Goal: Transaction & Acquisition: Book appointment/travel/reservation

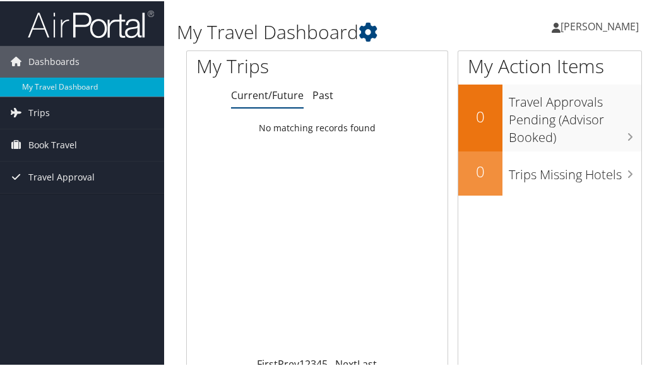
click at [213, 150] on div "Loading... No matching records found" at bounding box center [317, 236] width 261 height 240
click at [49, 141] on span "Book Travel" at bounding box center [52, 144] width 49 height 32
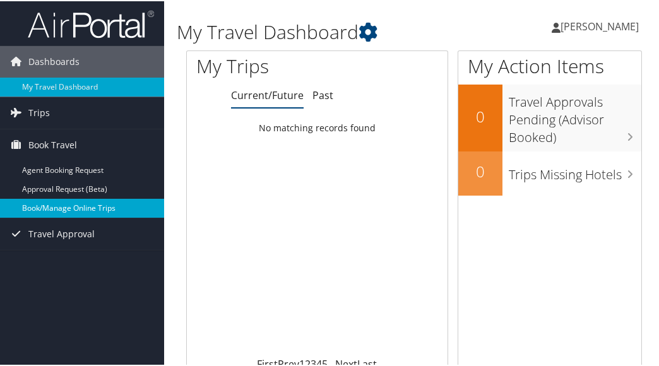
click at [65, 205] on link "Book/Manage Online Trips" at bounding box center [82, 207] width 164 height 19
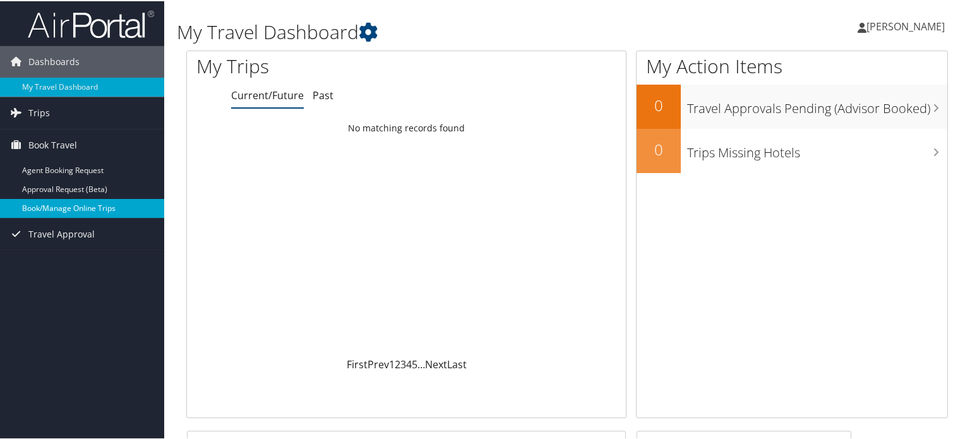
click at [104, 204] on link "Book/Manage Online Trips" at bounding box center [82, 207] width 164 height 19
